Goal: Information Seeking & Learning: Learn about a topic

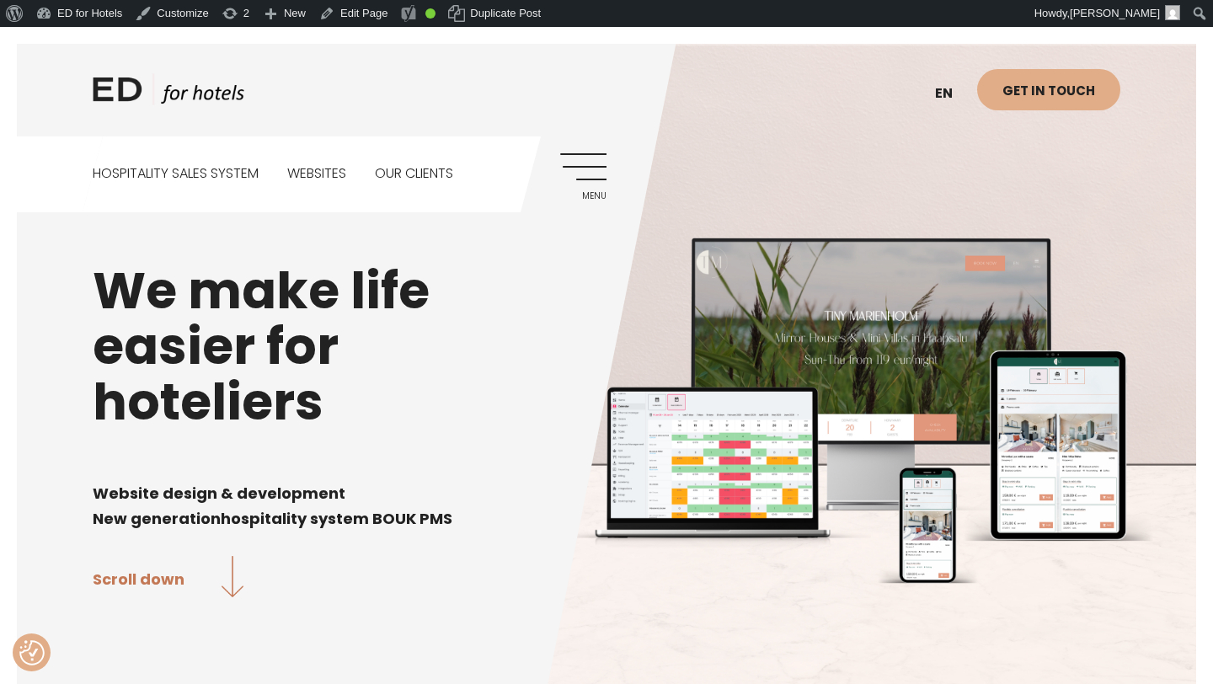
click at [585, 168] on link "Menu" at bounding box center [583, 176] width 46 height 46
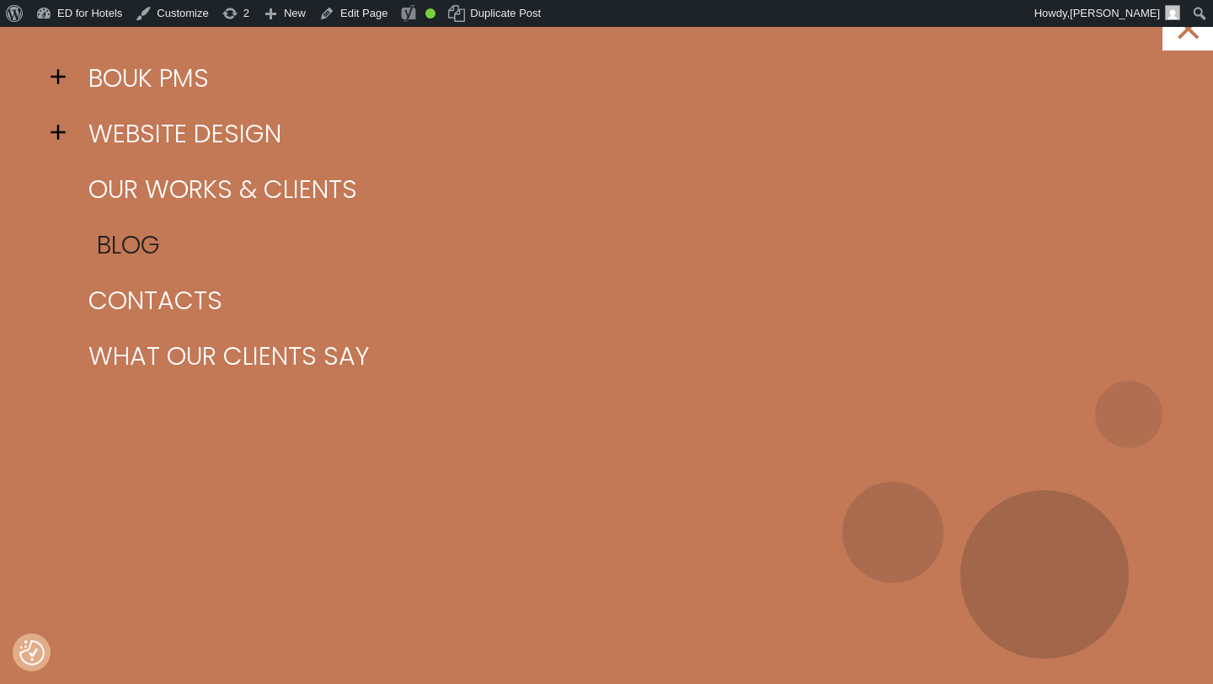
click at [125, 249] on link "Blog" at bounding box center [627, 245] width 1086 height 56
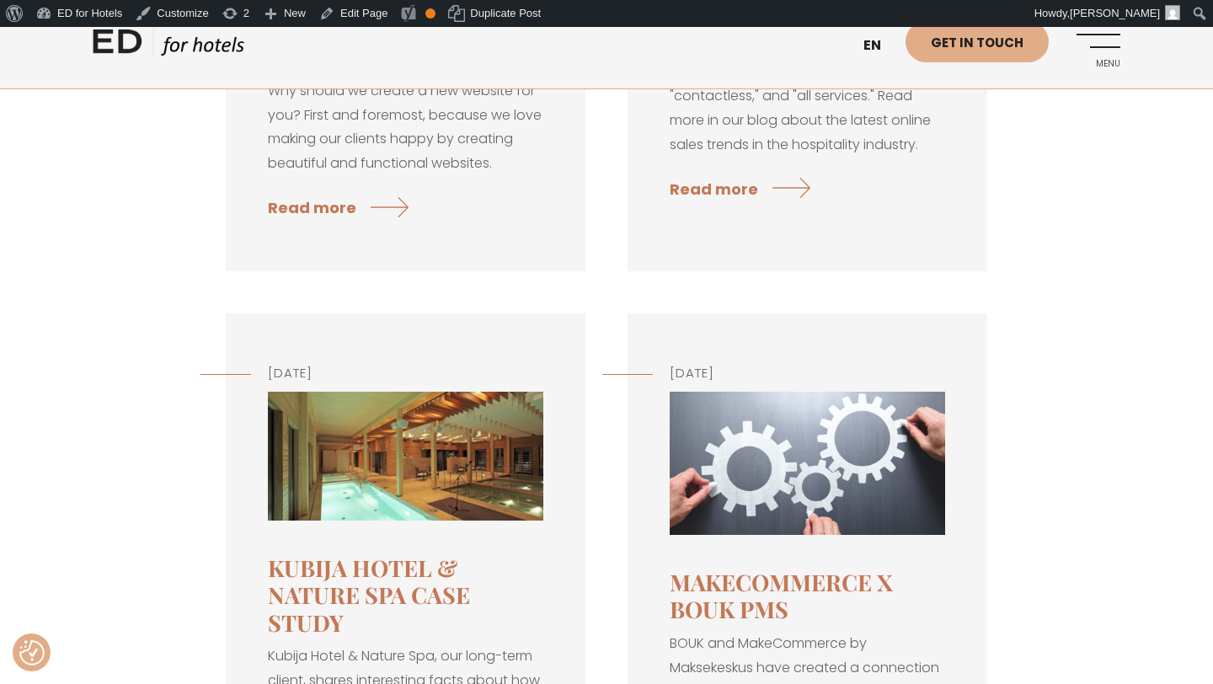
scroll to position [4885, 0]
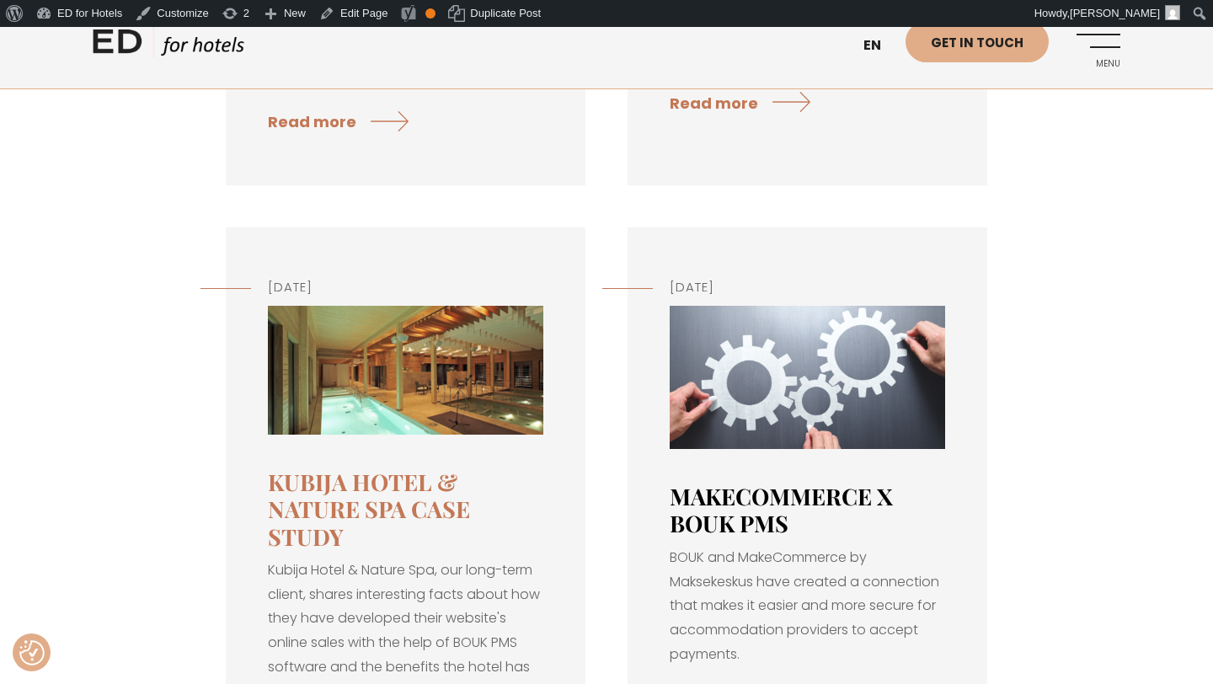
click at [728, 481] on link "MakeCommerce x BOUK PMS" at bounding box center [780, 509] width 223 height 57
